Goal: Book appointment/travel/reservation

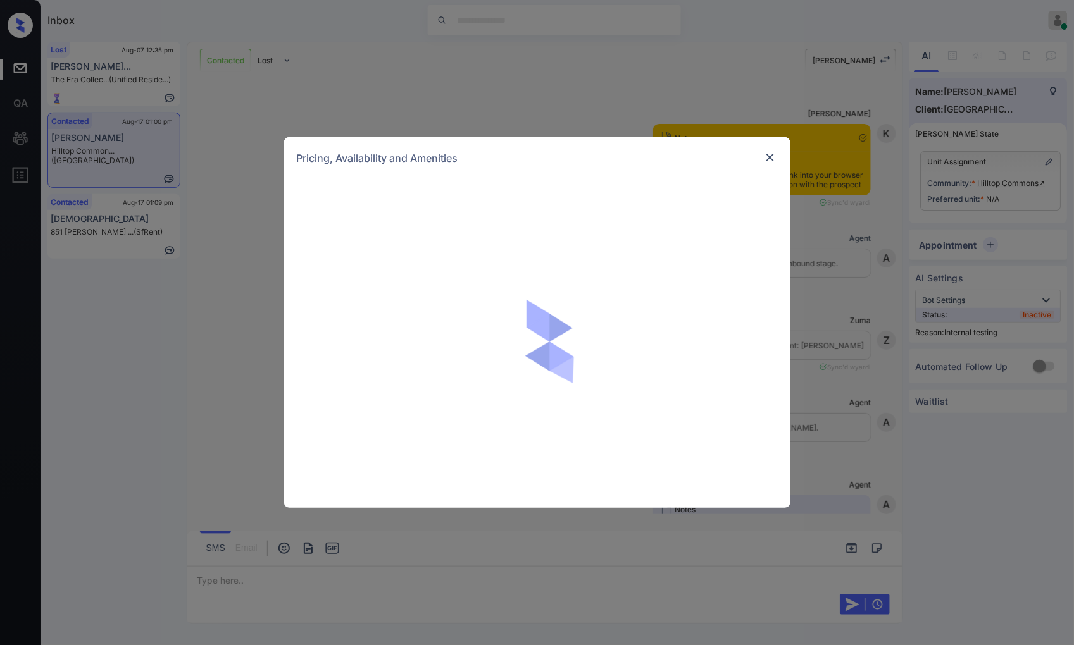
scroll to position [4160, 0]
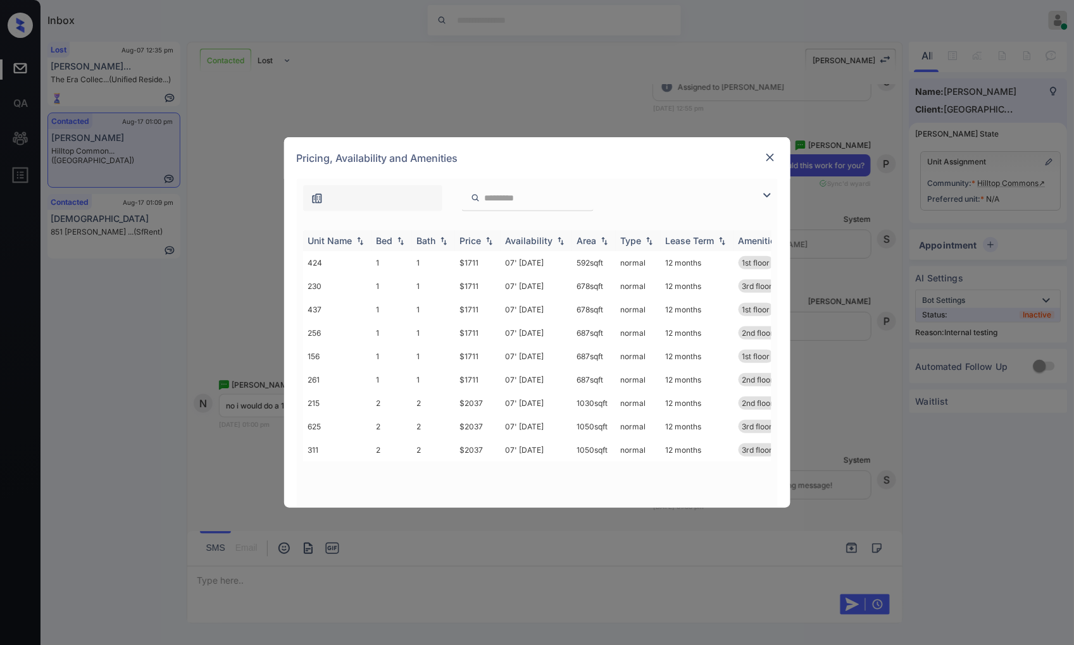
click at [487, 240] on img at bounding box center [489, 241] width 13 height 9
click at [487, 240] on img at bounding box center [489, 240] width 13 height 9
click at [484, 336] on td "$1711" at bounding box center [478, 332] width 46 height 23
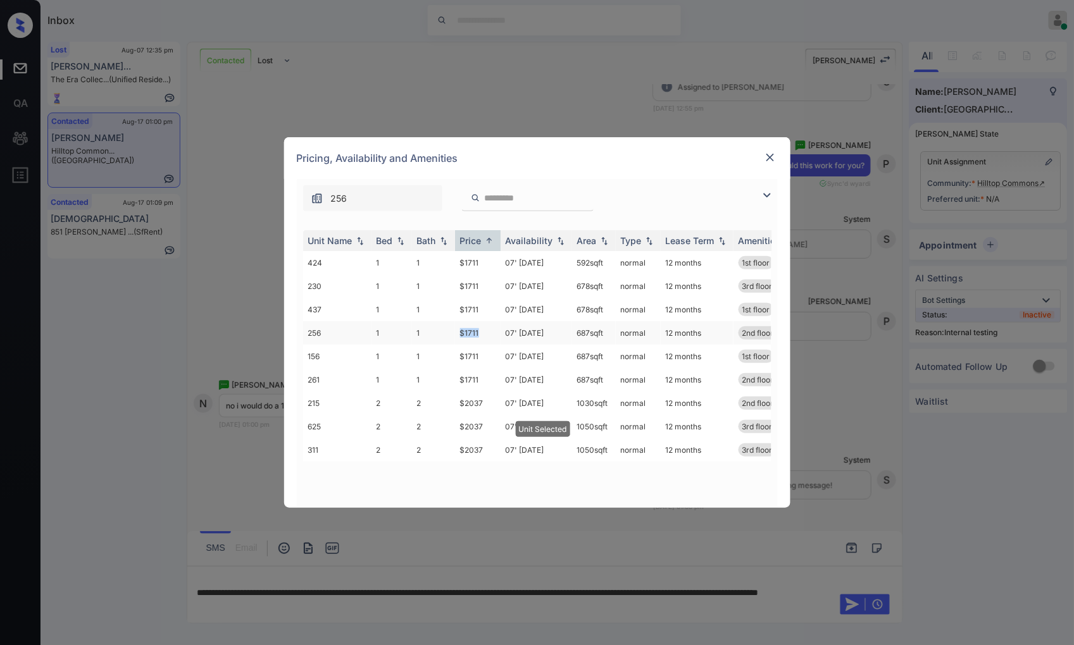
drag, startPoint x: 483, startPoint y: 332, endPoint x: 435, endPoint y: 334, distance: 48.8
click at [435, 334] on tr "256 1 1 $1711 07' [DATE] 687 sqft normal 12 months 2nd floor" at bounding box center [633, 332] width 661 height 23
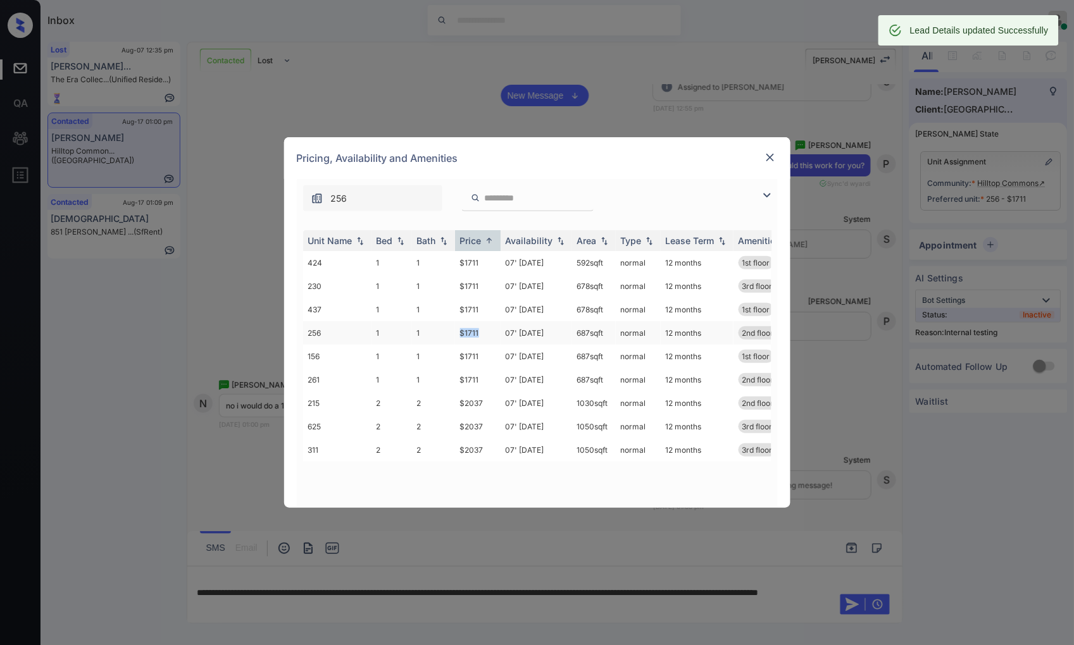
copy tr "$1711"
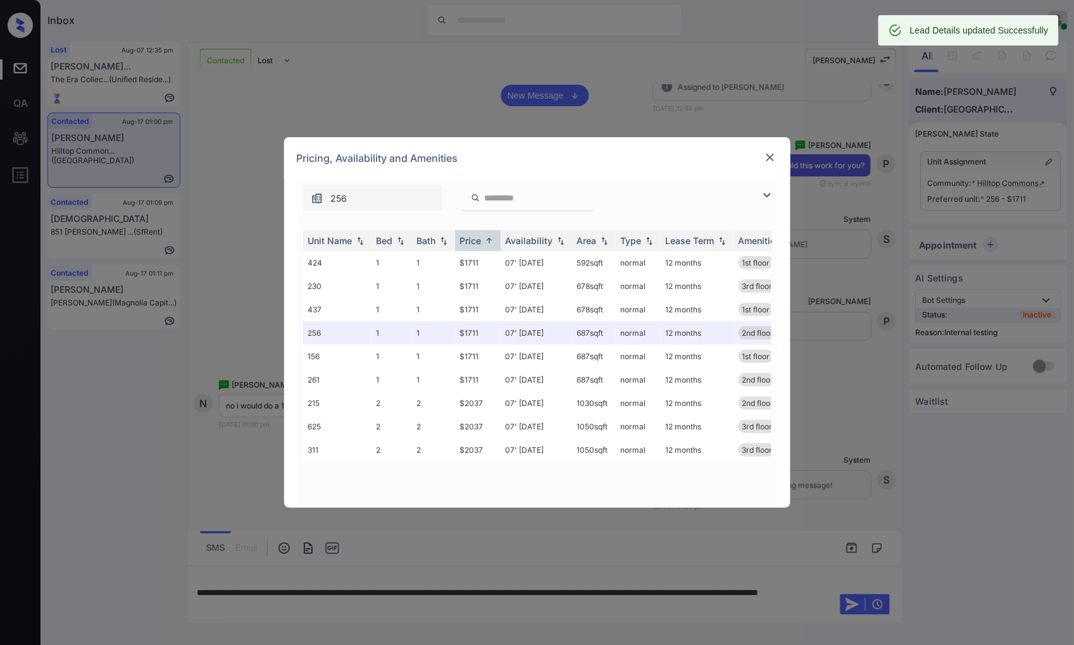
click at [759, 156] on div "Pricing, Availability and Amenities" at bounding box center [537, 158] width 506 height 42
click at [766, 156] on img at bounding box center [770, 157] width 13 height 13
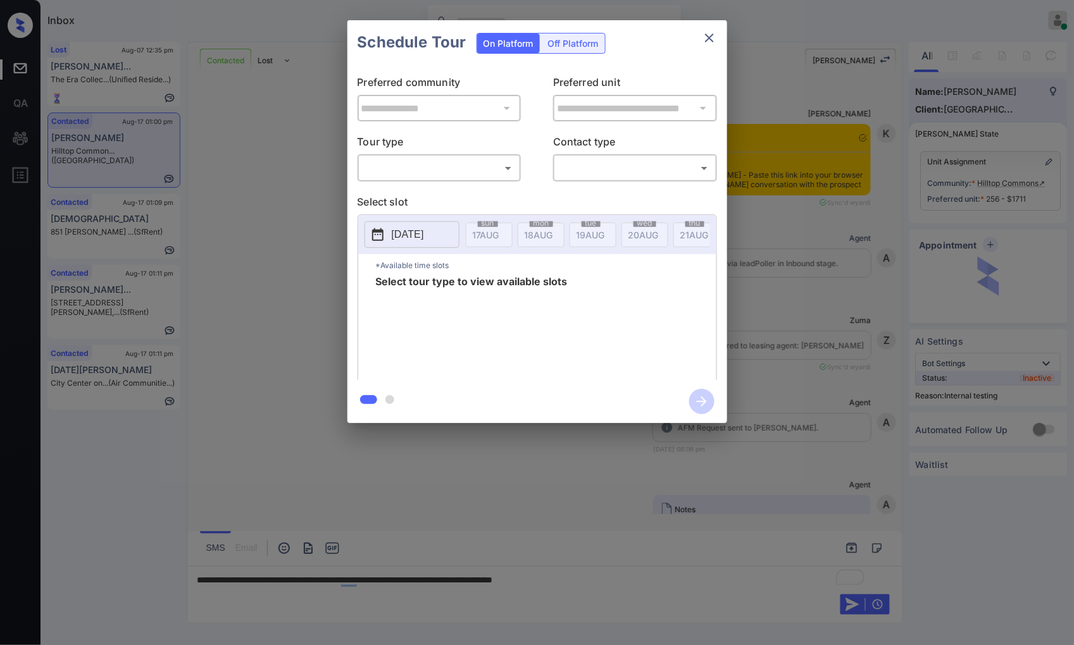
scroll to position [3751, 0]
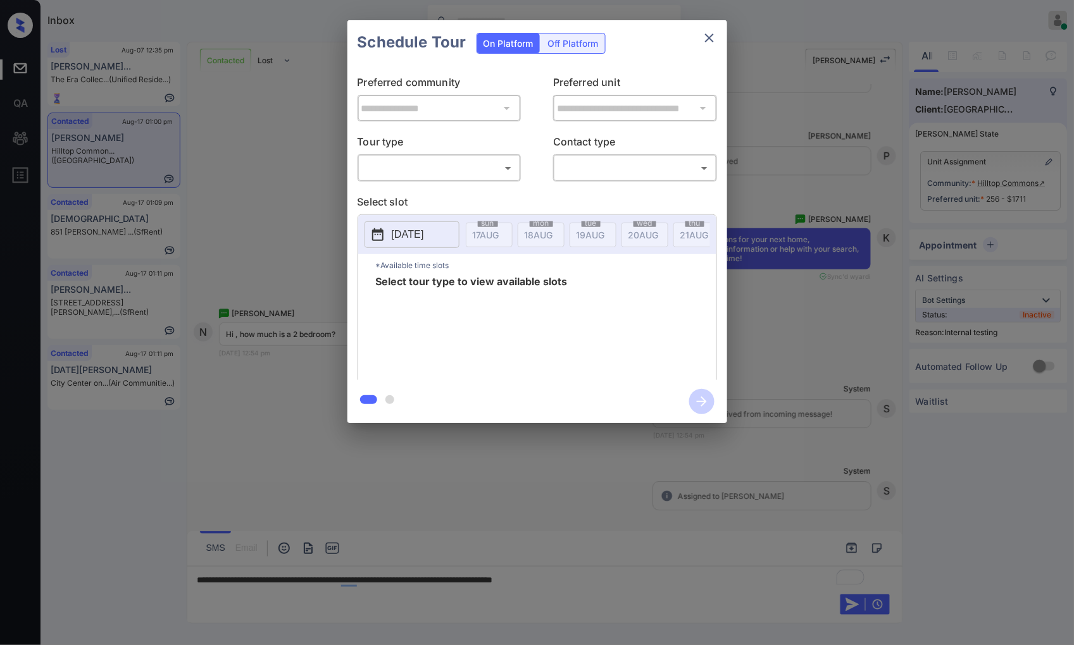
click at [435, 161] on body "Inbox Caroline Dacanay Online Set yourself offline Set yourself on break Profil…" at bounding box center [537, 322] width 1074 height 645
click at [454, 195] on li "In Person" at bounding box center [439, 196] width 156 height 23
type input "********"
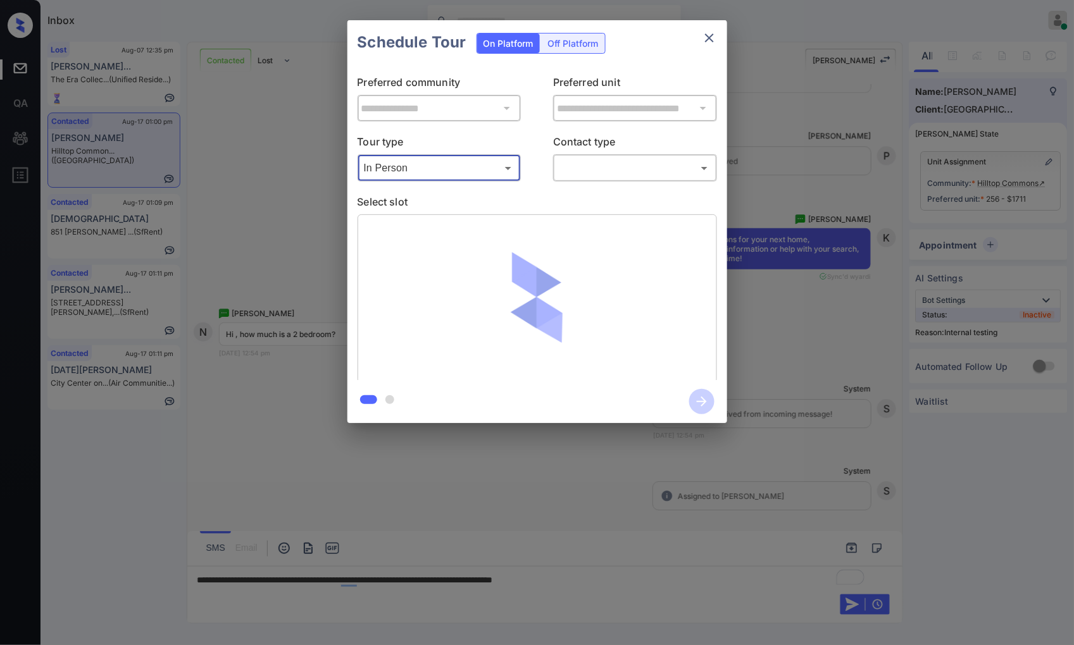
click at [566, 172] on body "Inbox Caroline Dacanay Online Set yourself offline Set yourself on break Profil…" at bounding box center [537, 322] width 1074 height 645
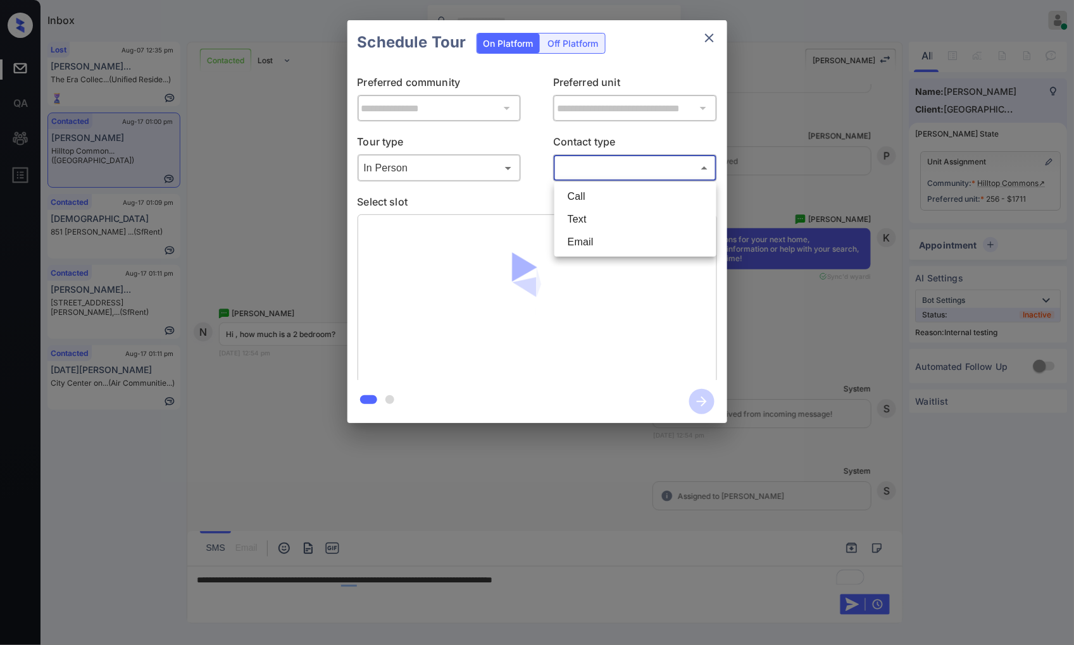
click at [575, 217] on li "Text" at bounding box center [636, 219] width 156 height 23
type input "****"
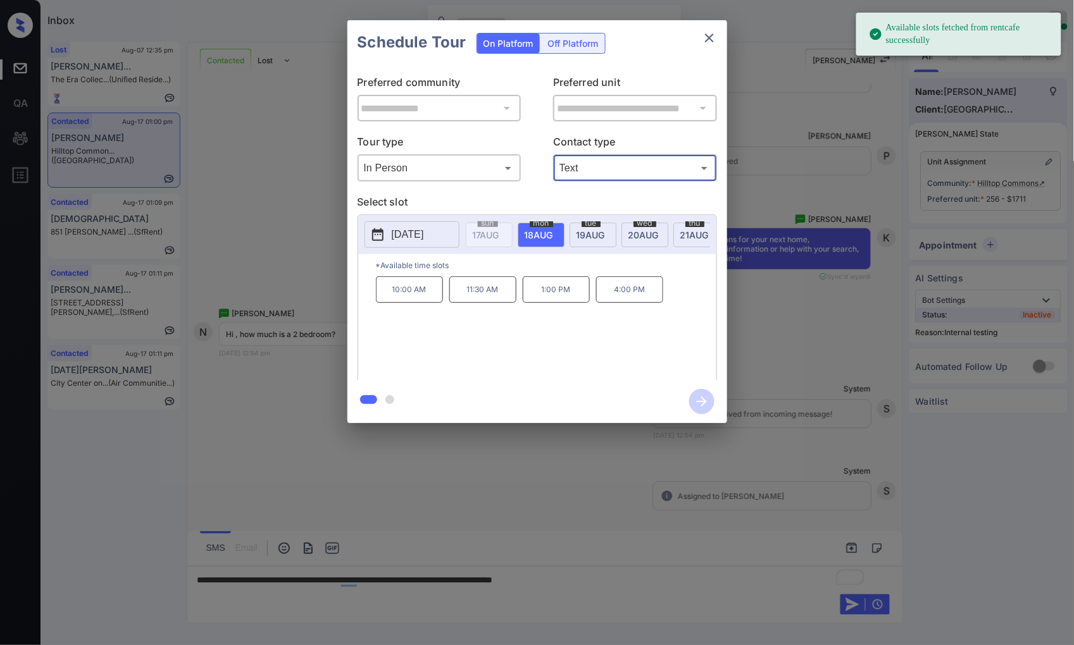
click at [449, 237] on button "2025-08-18" at bounding box center [412, 234] width 95 height 27
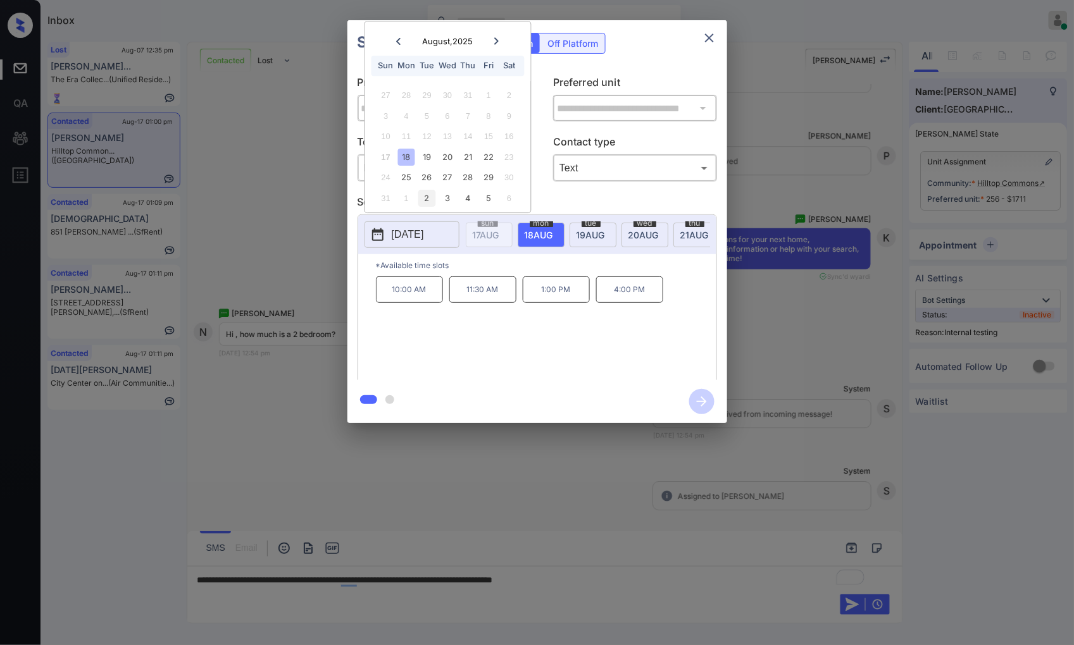
click at [425, 200] on div "2" at bounding box center [426, 198] width 17 height 17
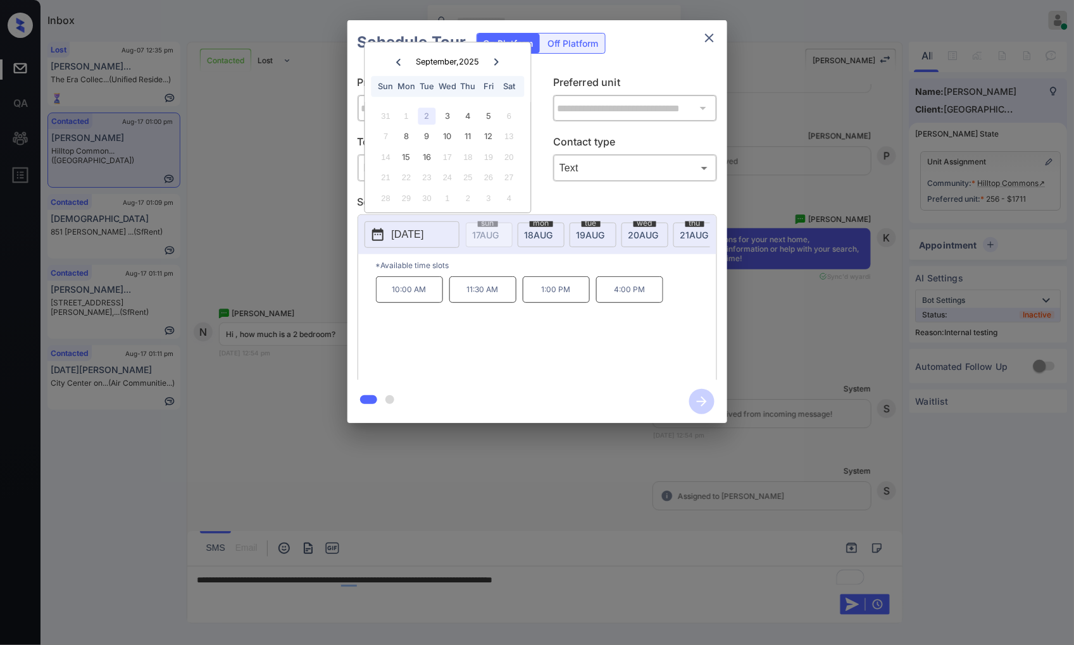
click at [282, 472] on div at bounding box center [537, 322] width 1074 height 645
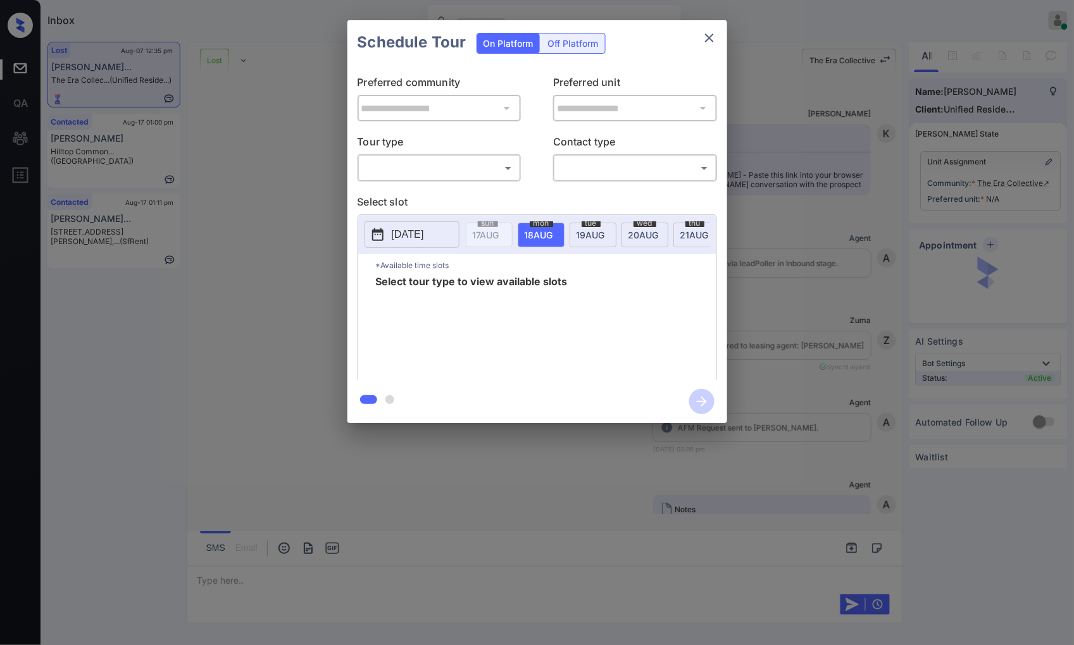
scroll to position [5687, 0]
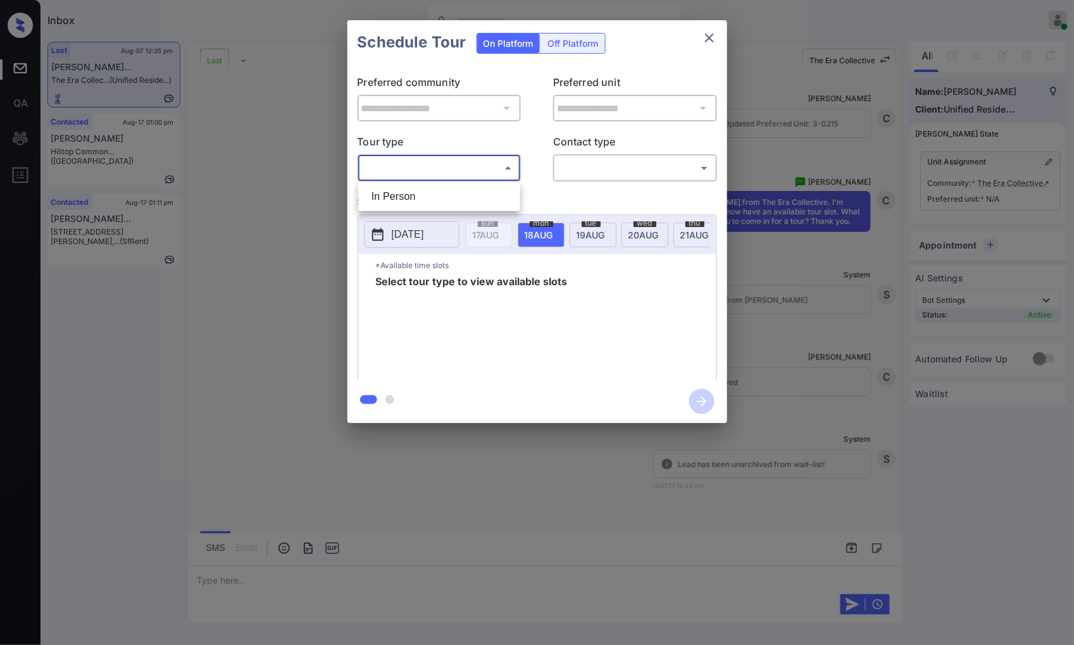
click at [444, 163] on body "Inbox Caroline Dacanay Online Set yourself offline Set yourself on break Profil…" at bounding box center [537, 322] width 1074 height 645
click at [453, 198] on li "In Person" at bounding box center [439, 196] width 156 height 23
type input "********"
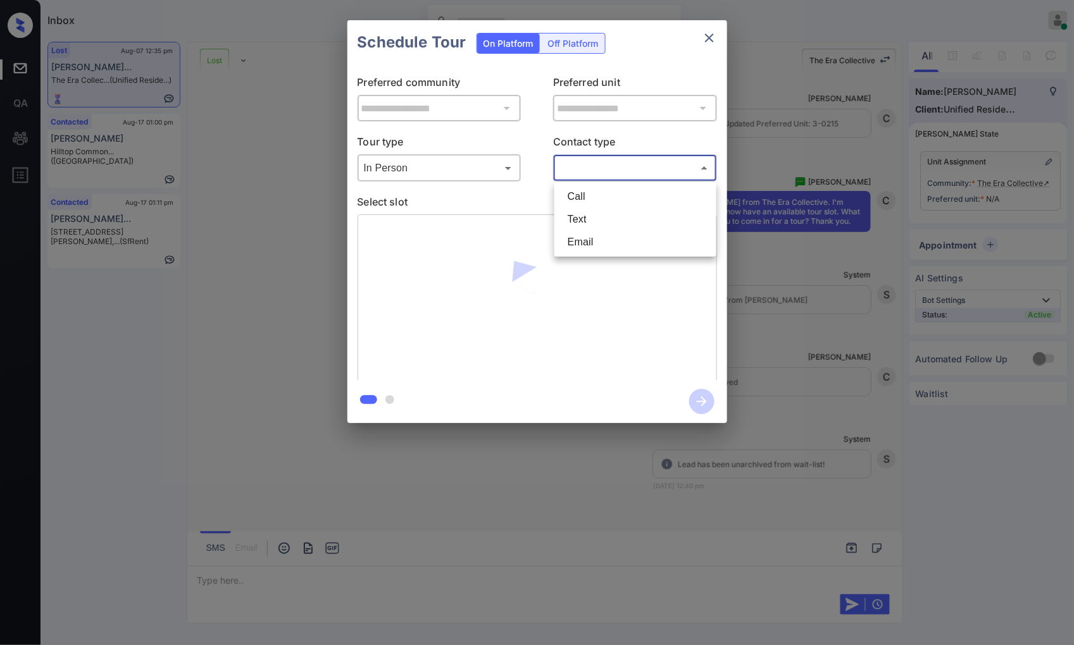
click at [586, 166] on body "Inbox Caroline Dacanay Online Set yourself offline Set yourself on break Profil…" at bounding box center [537, 322] width 1074 height 645
click at [596, 211] on li "Text" at bounding box center [636, 219] width 156 height 23
type input "****"
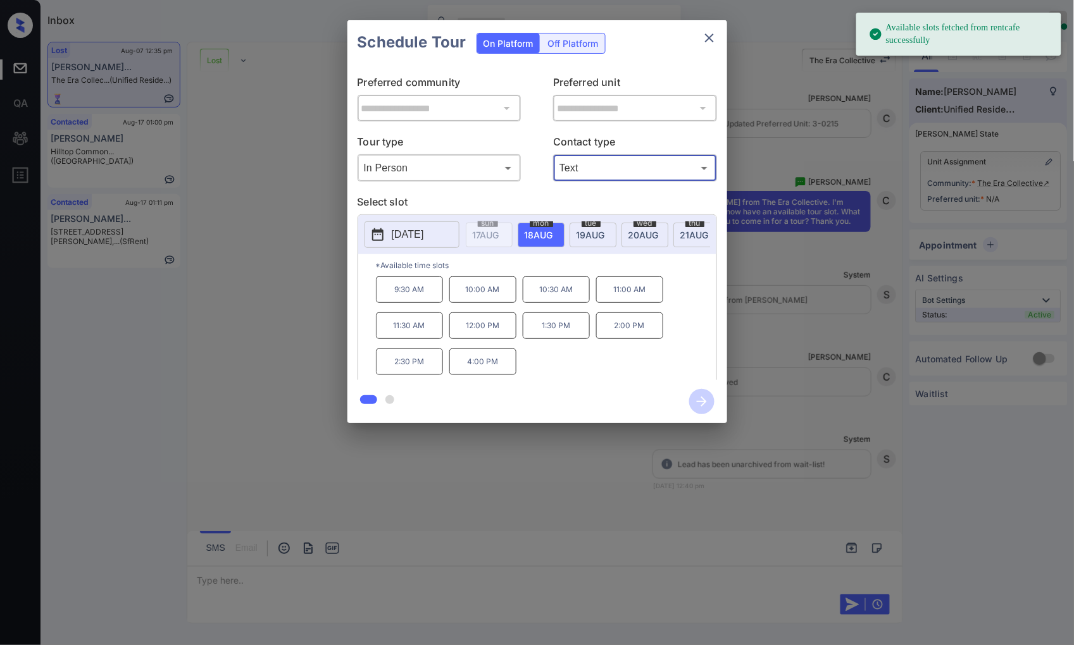
click at [1043, 194] on div "**********" at bounding box center [537, 222] width 1074 height 444
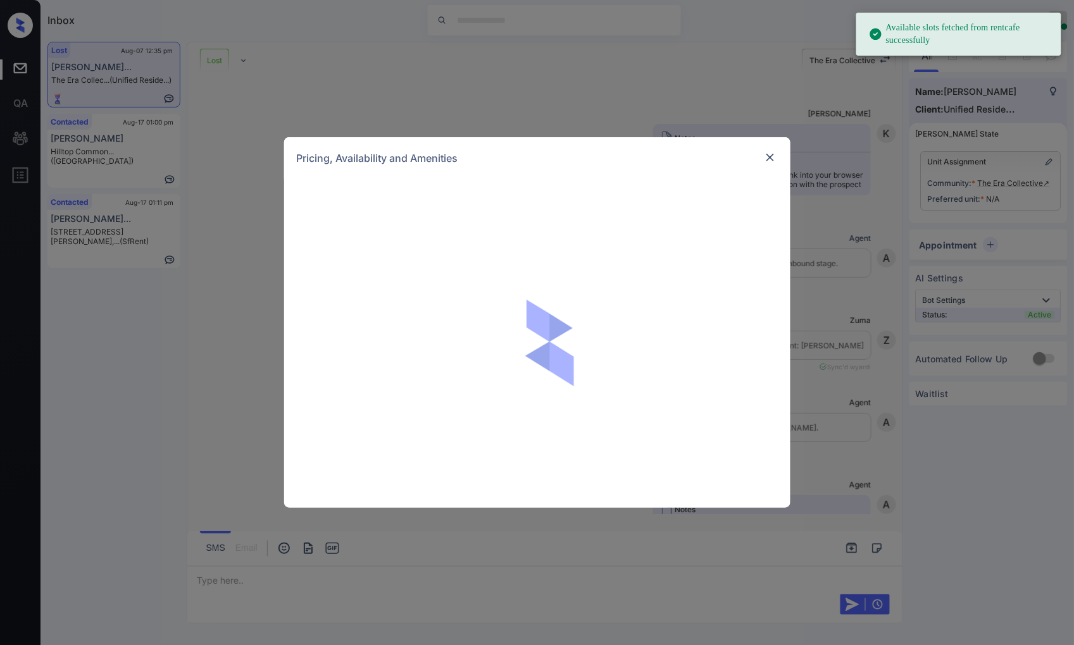
scroll to position [5687, 0]
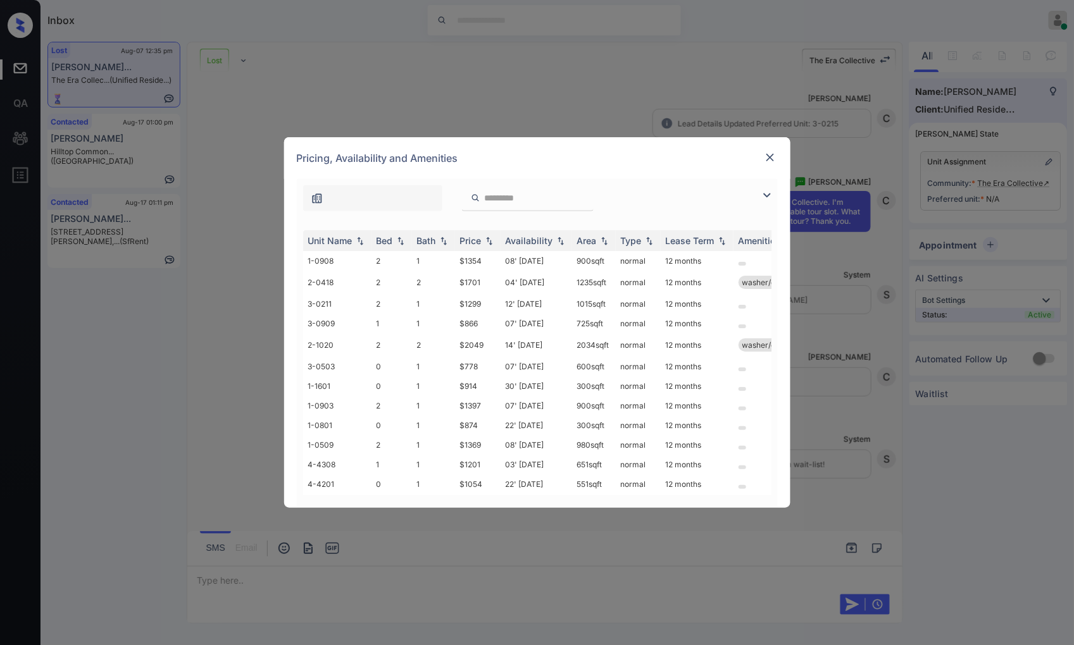
click at [771, 154] on img at bounding box center [770, 157] width 13 height 13
